Goal: Transaction & Acquisition: Purchase product/service

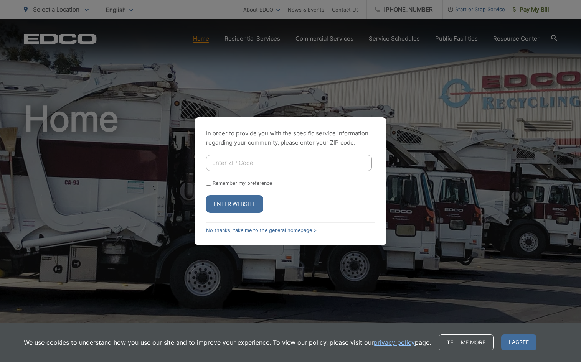
click at [309, 160] on input "Enter ZIP Code" at bounding box center [289, 163] width 166 height 16
click at [242, 162] on input "Enter ZIP Code" at bounding box center [289, 163] width 166 height 16
click at [221, 204] on button "Enter Website" at bounding box center [234, 204] width 57 height 18
click at [244, 230] on link "No thanks, take me to the general homepage >" at bounding box center [261, 231] width 111 height 6
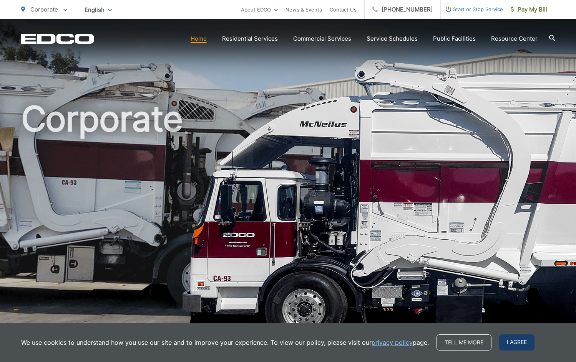
click at [524, 345] on span "I agree" at bounding box center [516, 343] width 35 height 16
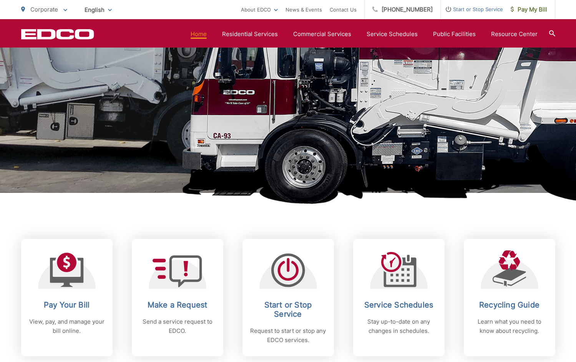
scroll to position [154, 0]
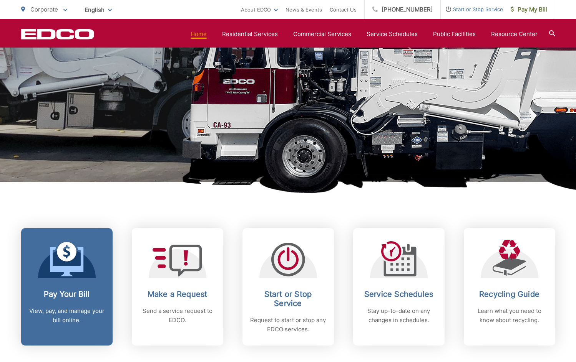
click at [88, 276] on div at bounding box center [67, 259] width 58 height 38
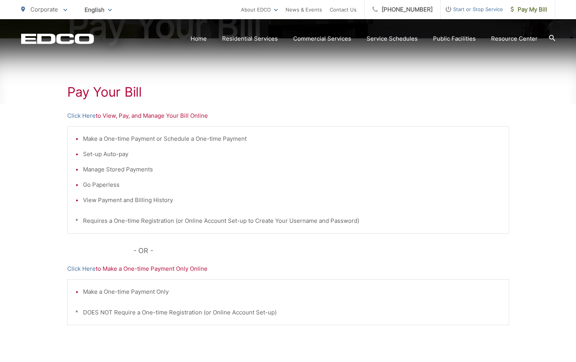
scroll to position [184, 0]
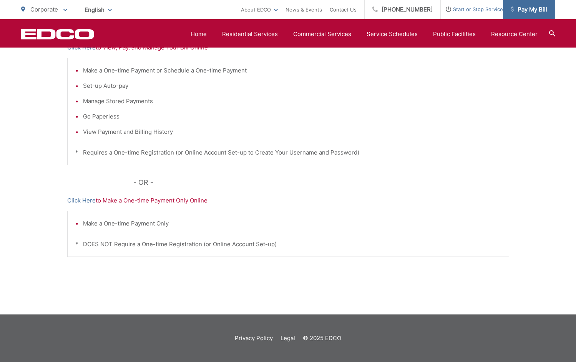
click at [529, 12] on span "Pay My Bill" at bounding box center [528, 9] width 36 height 9
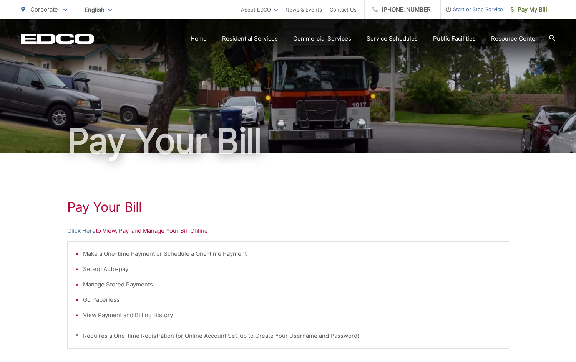
click at [182, 232] on p "Click Here to View, Pay, and Manage Your Bill Online" at bounding box center [288, 231] width 442 height 9
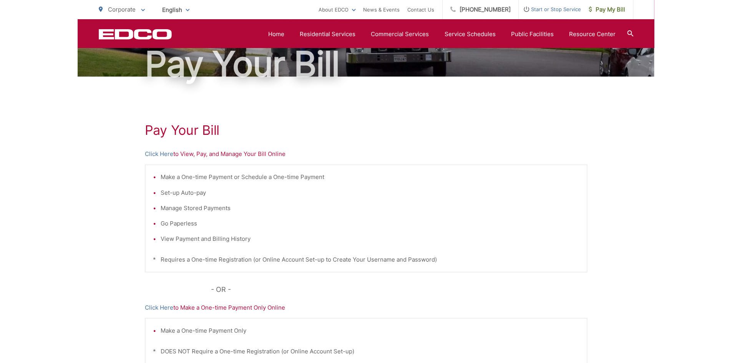
scroll to position [68, 0]
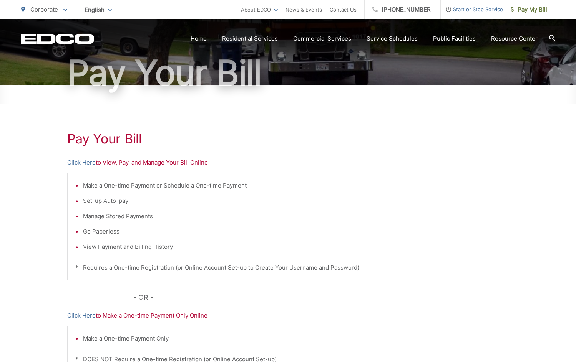
click at [102, 163] on p "Click Here to View, Pay, and Manage Your Bill Online" at bounding box center [288, 162] width 442 height 9
click at [78, 164] on link "Click Here" at bounding box center [81, 162] width 28 height 9
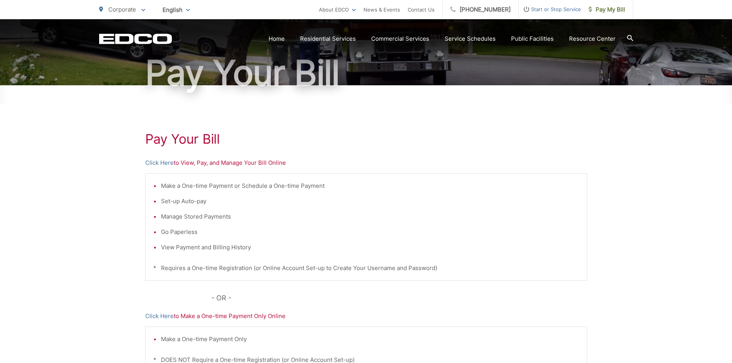
click at [360, 115] on div "Pay Your [PERSON_NAME] Here to View, Pay, and Manage Your Bill Online Make a On…" at bounding box center [366, 257] width 442 height 345
